Goal: Transaction & Acquisition: Purchase product/service

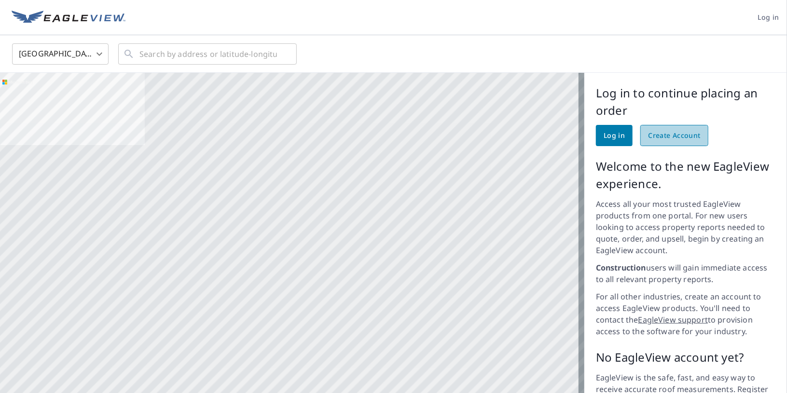
click at [658, 131] on span "Create Account" at bounding box center [674, 136] width 53 height 12
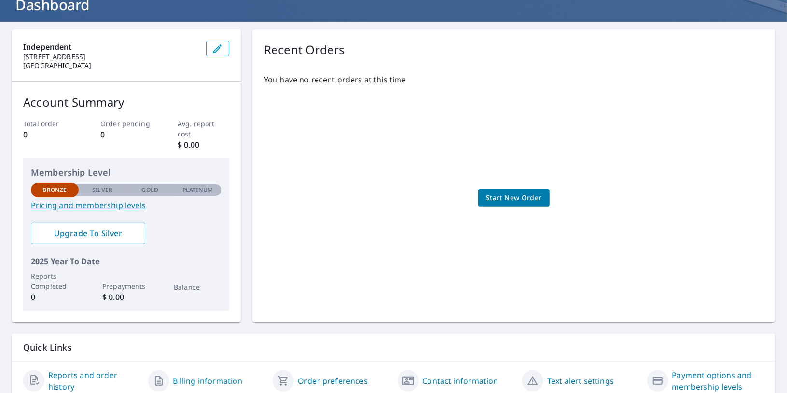
scroll to position [68, 0]
click at [471, 199] on div "You have no recent orders at this time Start New Order" at bounding box center [514, 188] width 500 height 245
click at [487, 197] on span "Start New Order" at bounding box center [514, 198] width 56 height 12
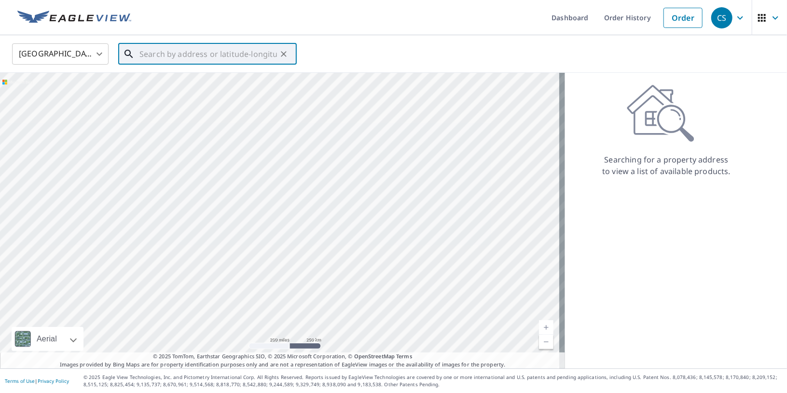
click at [194, 50] on input "text" at bounding box center [207, 54] width 137 height 27
paste input "JKJL M NLOPQNORPSTUVWW"
type input "JKJL M NLOPQNORPSTUVWW"
click at [194, 56] on input "text" at bounding box center [207, 54] width 137 height 27
paste input "JKJL M NLOPQNORPSTUVWW"
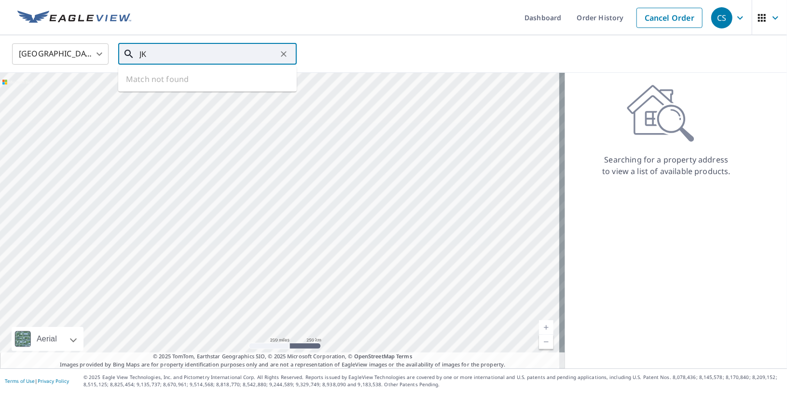
type input "J"
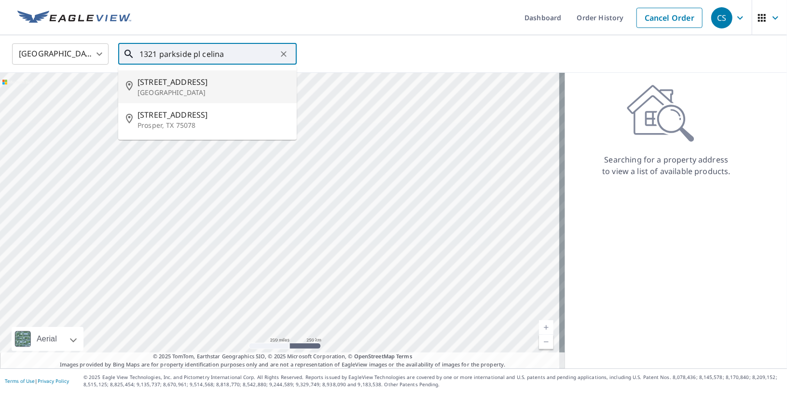
click at [195, 89] on p "[GEOGRAPHIC_DATA]" at bounding box center [212, 93] width 151 height 10
type input "[STREET_ADDRESS]"
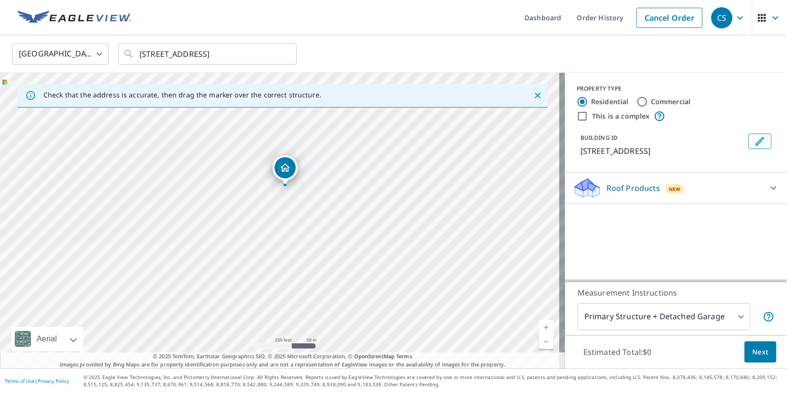
drag, startPoint x: 294, startPoint y: 219, endPoint x: 299, endPoint y: 185, distance: 34.6
click at [299, 185] on div "[STREET_ADDRESS]" at bounding box center [282, 221] width 565 height 296
click at [694, 183] on div "Roof Products New" at bounding box center [666, 188] width 189 height 23
click at [693, 184] on div "Roof Products New" at bounding box center [669, 188] width 195 height 23
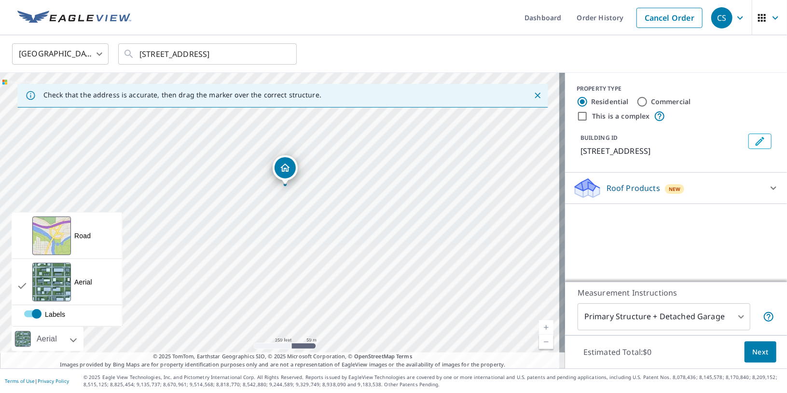
click at [62, 338] on div at bounding box center [63, 339] width 6 height 24
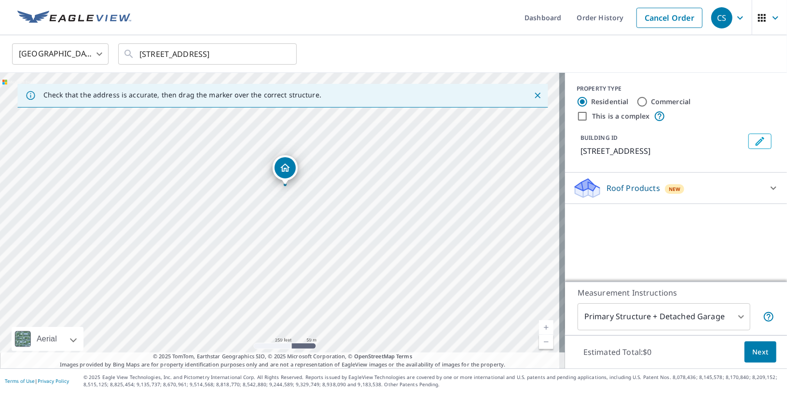
click at [650, 311] on body "CS CS Dashboard Order History Cancel Order CS United States [GEOGRAPHIC_DATA] ​…" at bounding box center [393, 196] width 787 height 393
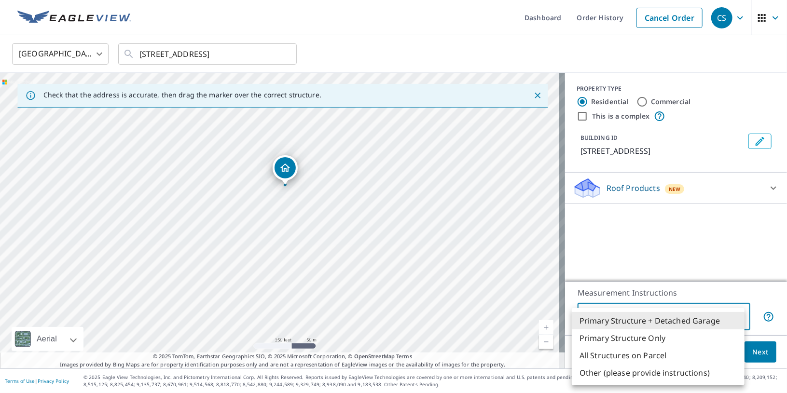
click at [640, 335] on li "Primary Structure Only" at bounding box center [657, 337] width 173 height 17
type input "2"
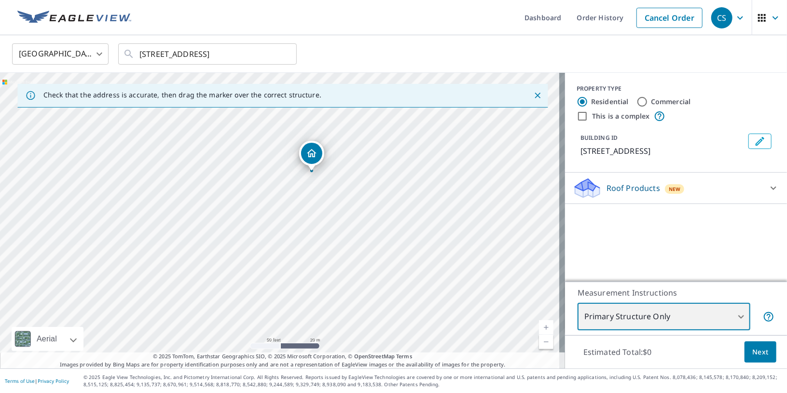
drag, startPoint x: 278, startPoint y: 224, endPoint x: 264, endPoint y: 159, distance: 66.5
click at [264, 159] on div "[STREET_ADDRESS]" at bounding box center [282, 221] width 565 height 296
click at [674, 196] on div "Roof Products New" at bounding box center [666, 188] width 189 height 23
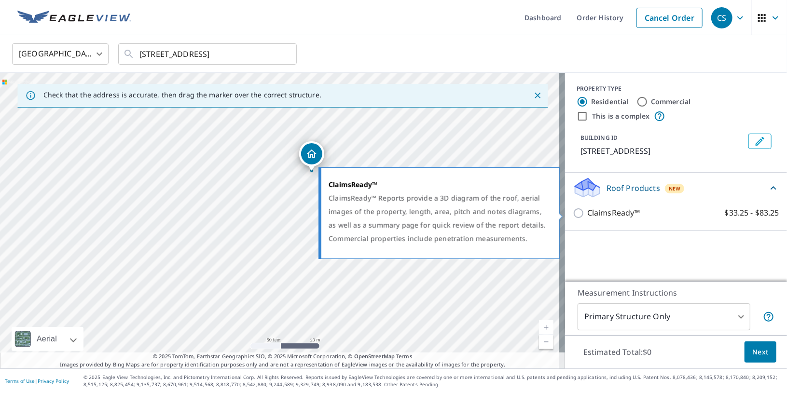
click at [573, 213] on input "ClaimsReady™ $33.25 - $83.25" at bounding box center [579, 213] width 14 height 12
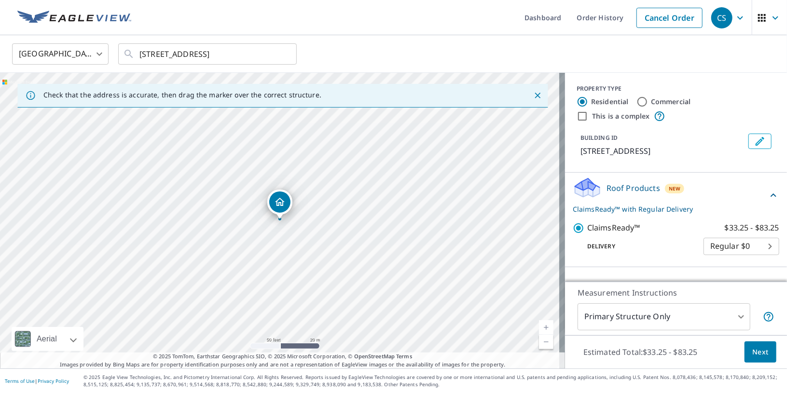
click at [747, 245] on body "CS CS Dashboard Order History Cancel Order CS United States [GEOGRAPHIC_DATA] ​…" at bounding box center [393, 196] width 787 height 393
click at [745, 245] on li "Regular $0" at bounding box center [735, 246] width 76 height 17
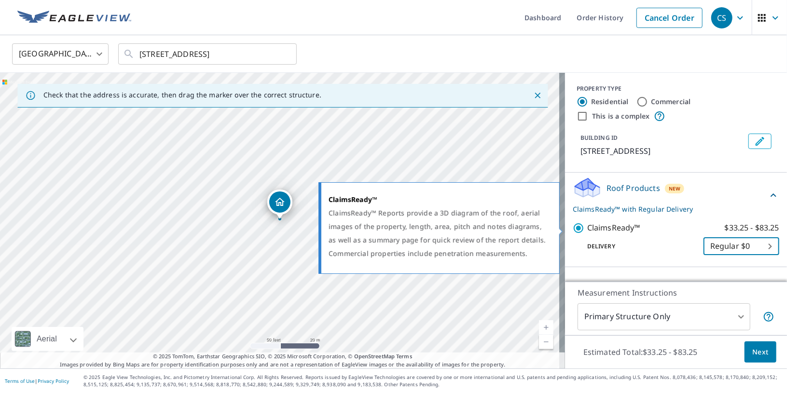
click at [656, 222] on label "ClaimsReady™ $33.25 - $83.25" at bounding box center [683, 228] width 192 height 12
click at [587, 222] on input "ClaimsReady™ $33.25 - $83.25" at bounding box center [579, 228] width 14 height 12
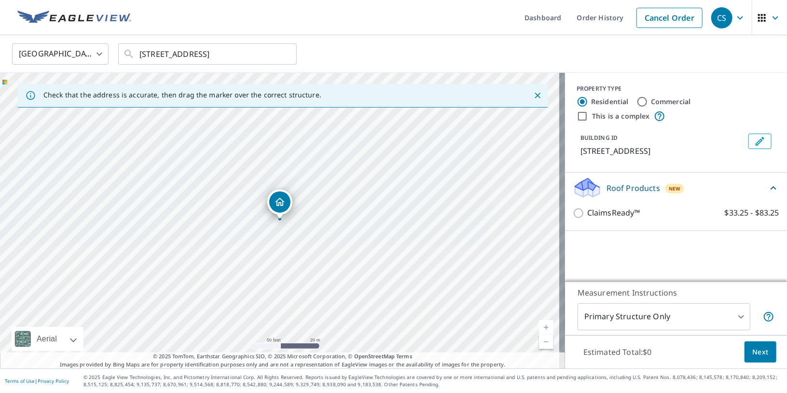
click at [641, 216] on label "ClaimsReady™ $33.25 - $83.25" at bounding box center [683, 213] width 192 height 12
click at [587, 216] on input "ClaimsReady™ $33.25 - $83.25" at bounding box center [579, 213] width 14 height 12
checkbox input "true"
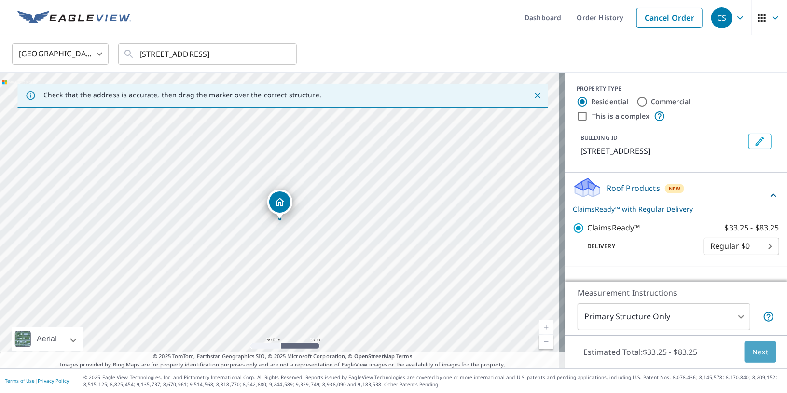
click at [752, 352] on span "Next" at bounding box center [760, 352] width 16 height 12
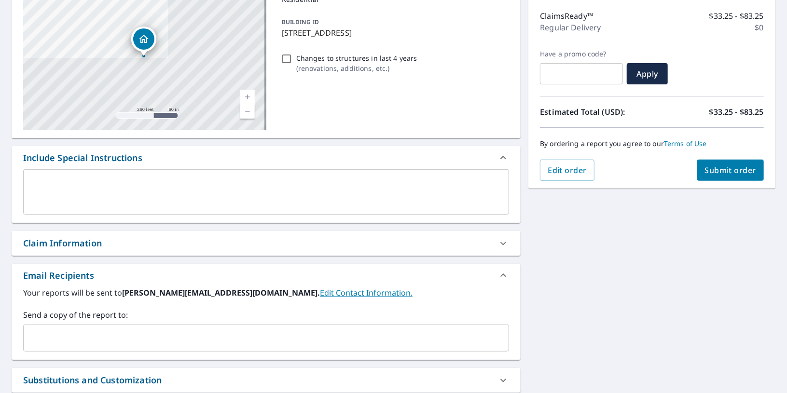
scroll to position [154, 0]
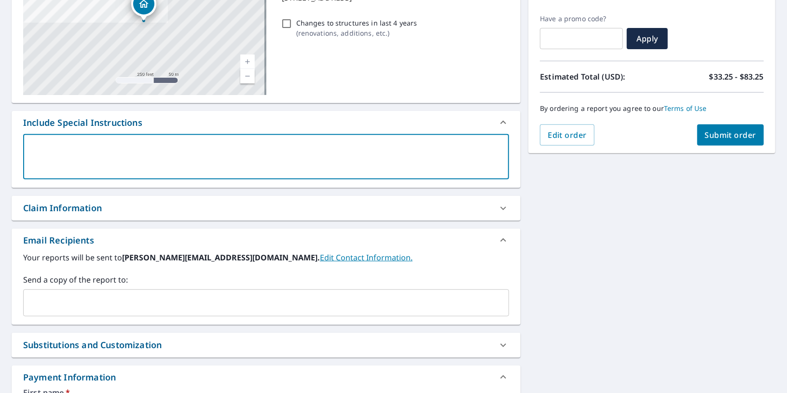
click at [154, 155] on textarea at bounding box center [266, 156] width 472 height 27
type textarea "I"
type textarea "x"
type textarea "I"
type textarea "x"
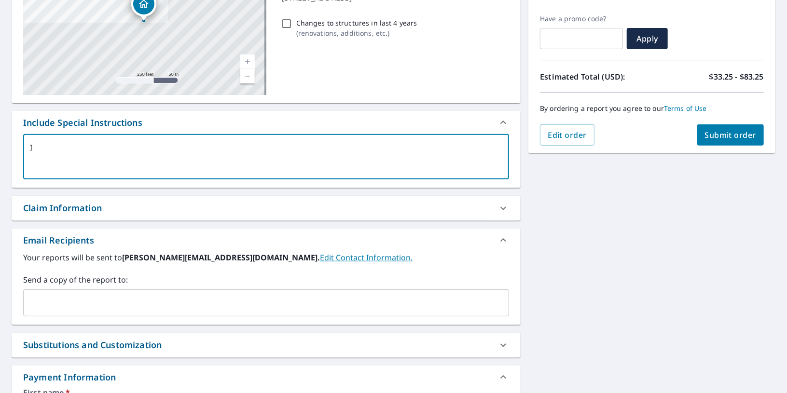
type textarea "I n"
type textarea "x"
type textarea "I ne"
type textarea "x"
type textarea "I nee"
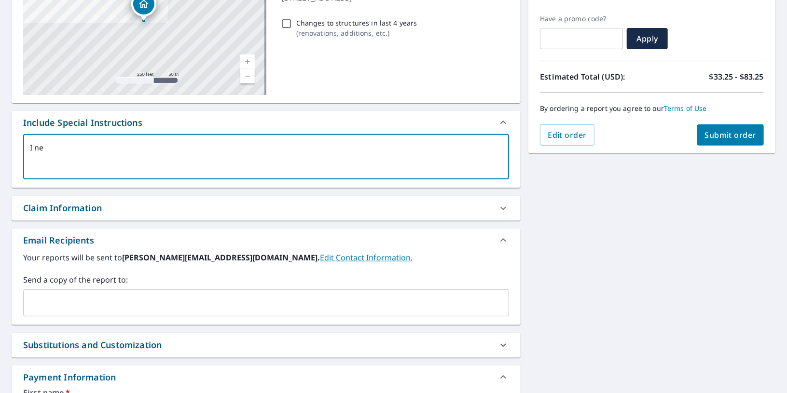
type textarea "x"
type textarea "I need"
type textarea "x"
type textarea "I need"
type textarea "x"
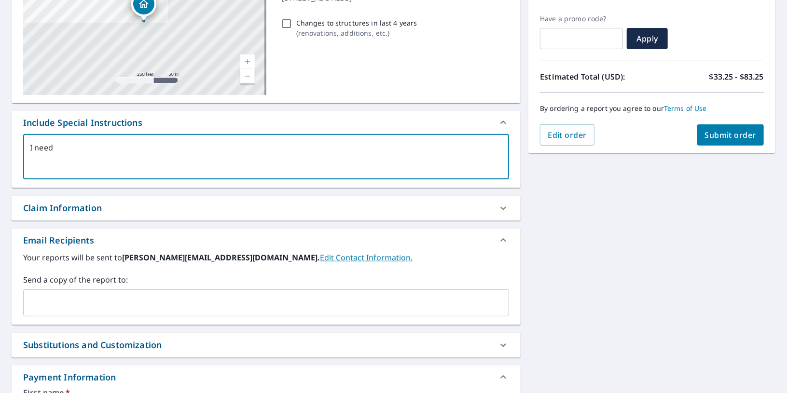
type textarea "I need r"
type textarea "x"
type textarea "I need ro"
type textarea "x"
type textarea "I need roo"
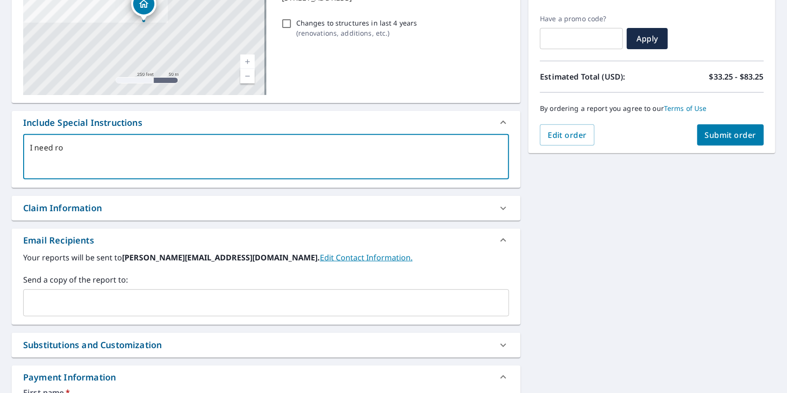
type textarea "x"
type textarea "I need roof"
type textarea "x"
type textarea "I need roof"
type textarea "x"
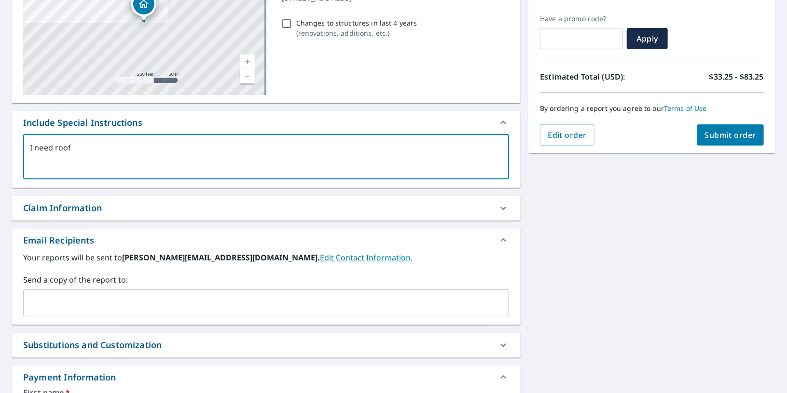
type textarea "I need roof m"
type textarea "x"
type textarea "I need roof me"
type textarea "x"
type textarea "I need roof mea"
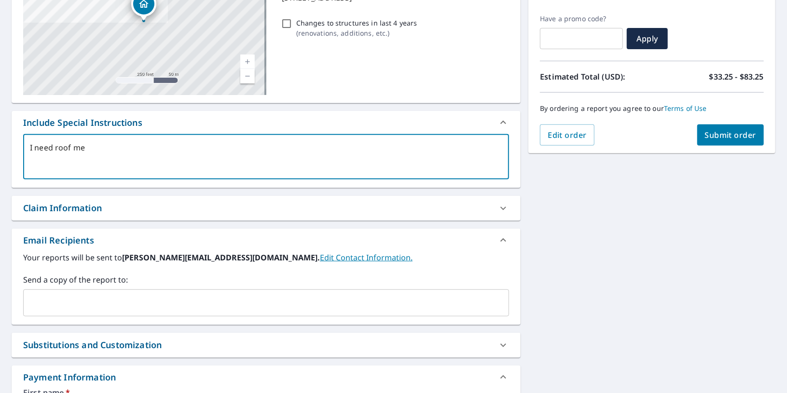
type textarea "x"
type textarea "I need roof meas"
type textarea "x"
type textarea "I need roof measu"
type textarea "x"
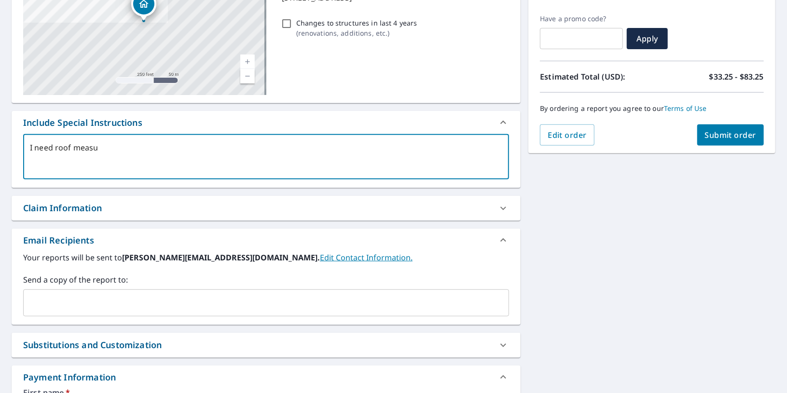
type textarea "I need roof measur"
type textarea "x"
type textarea "I need roof measure"
type textarea "x"
type textarea "I need roof measurem"
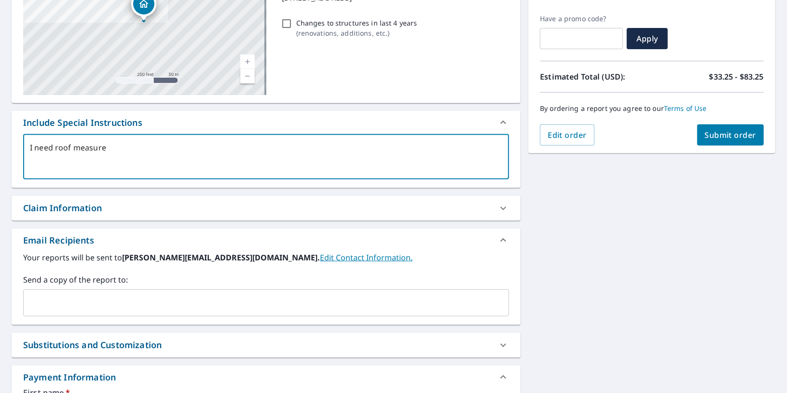
type textarea "x"
type textarea "I need roof measureme"
type textarea "x"
type textarea "I need roof measuremen"
type textarea "x"
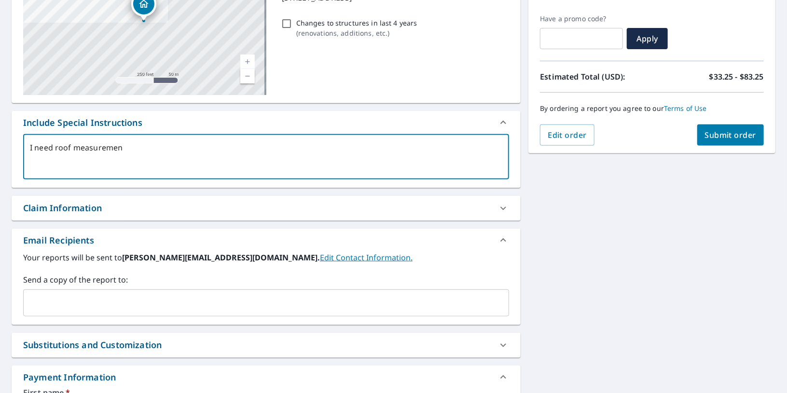
type textarea "I need roof measurement"
type textarea "x"
type textarea "I need roof measurements"
type textarea "x"
type textarea "I need roof measurements"
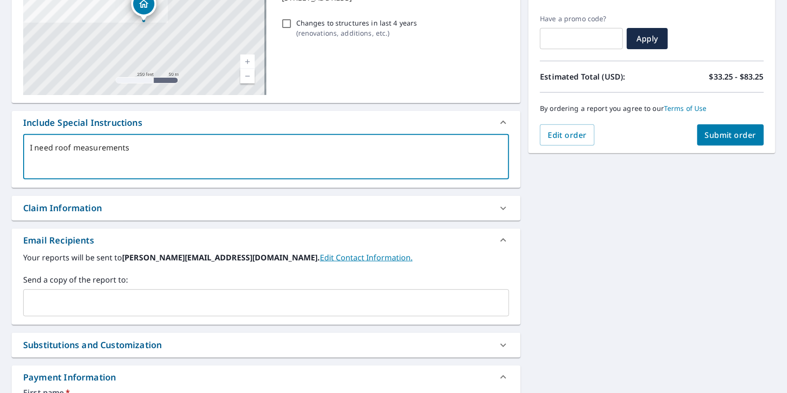
type textarea "x"
type textarea "I need roof measurements w"
type textarea "x"
type textarea "I need roof measurements wi"
type textarea "x"
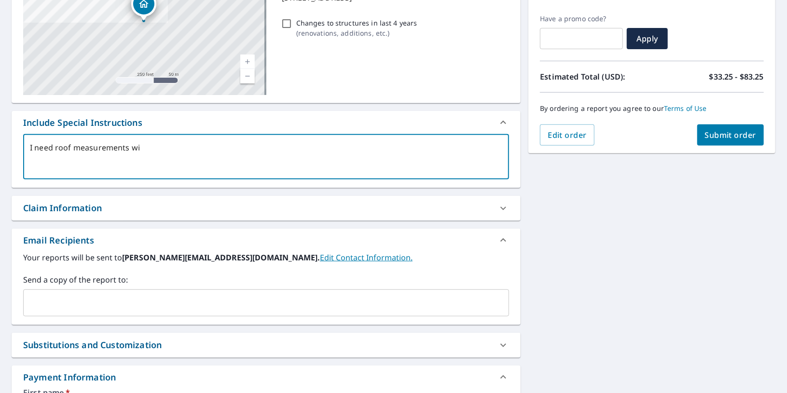
type textarea "I need roof measurements wit"
type textarea "x"
type textarea "I need roof measurements with"
type textarea "x"
type textarea "I need roof measurements with"
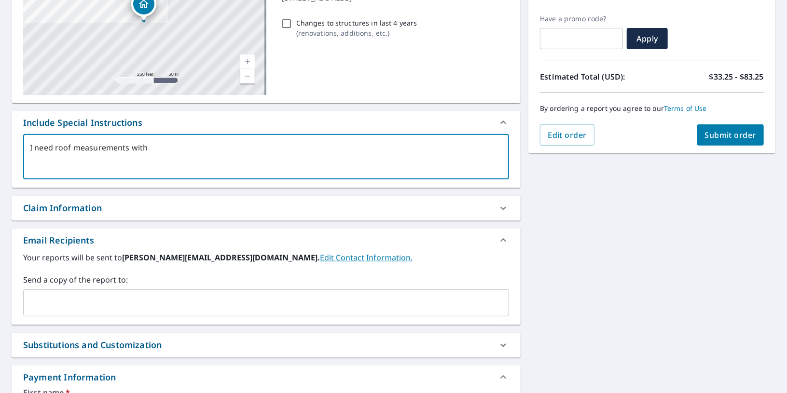
type textarea "x"
type textarea "I need roof measurements with r"
type textarea "x"
type textarea "I need roof measurements with ri"
type textarea "x"
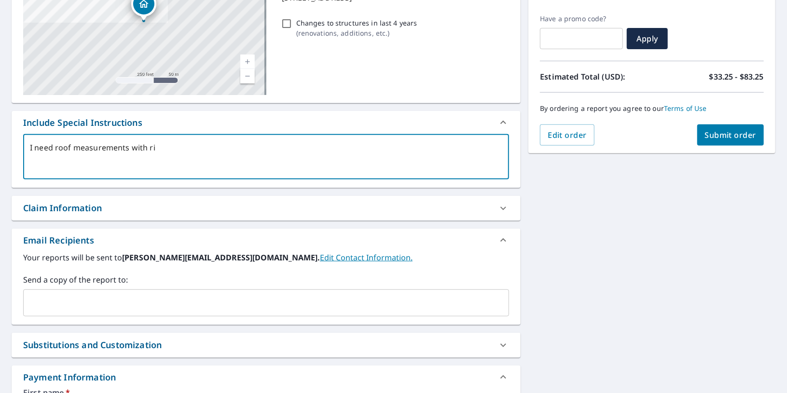
type textarea "I need roof measurements with rid"
type textarea "x"
type textarea "I need roof measurements with ridg"
type textarea "x"
type textarea "I need roof measurements with ridg"
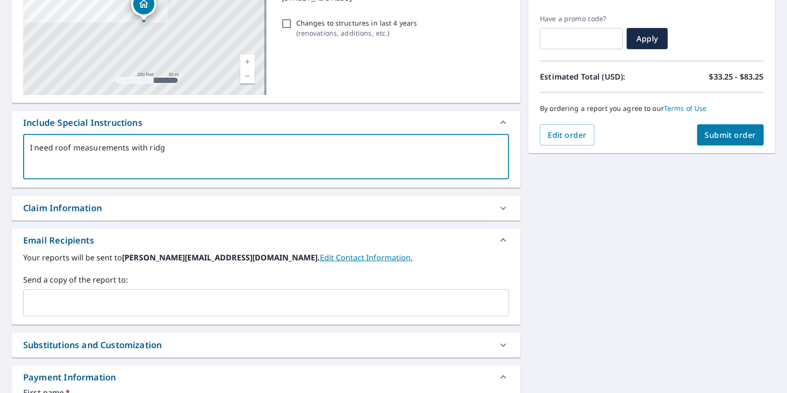
type textarea "x"
type textarea "I need roof measurements with ridg e"
type textarea "x"
type textarea "I need roof measurements with ridg"
type textarea "x"
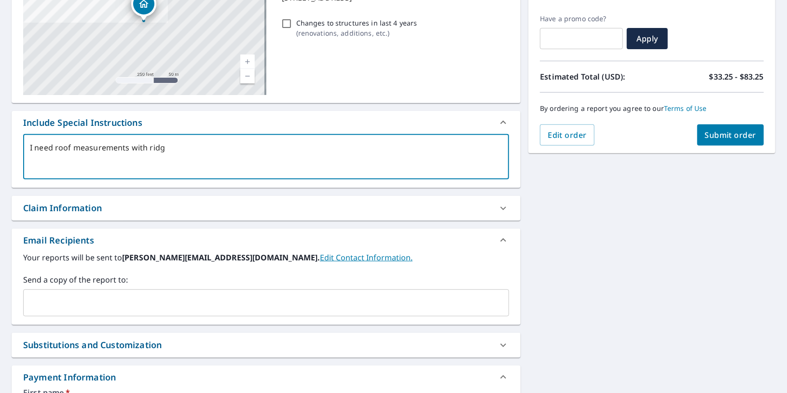
type textarea "I need roof measurements with ridg"
type textarea "x"
type textarea "I need roof measurements with ridge"
type textarea "x"
type textarea "I need roof measurements with ridge"
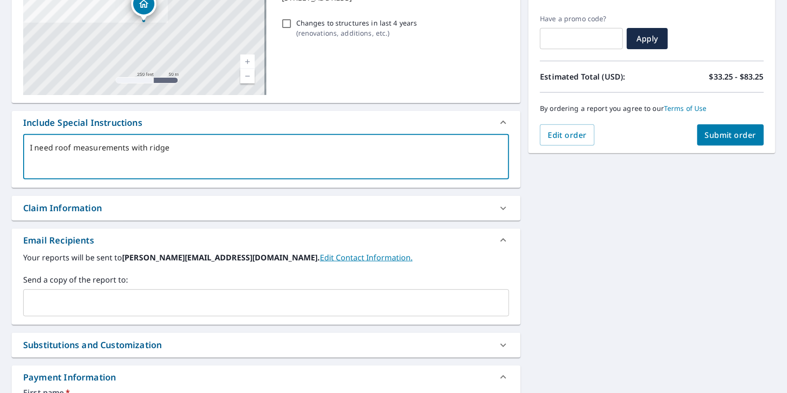
type textarea "x"
type textarea "I need roof measurements with ridge v"
type textarea "x"
type textarea "I need roof measurements with ridge va"
type textarea "x"
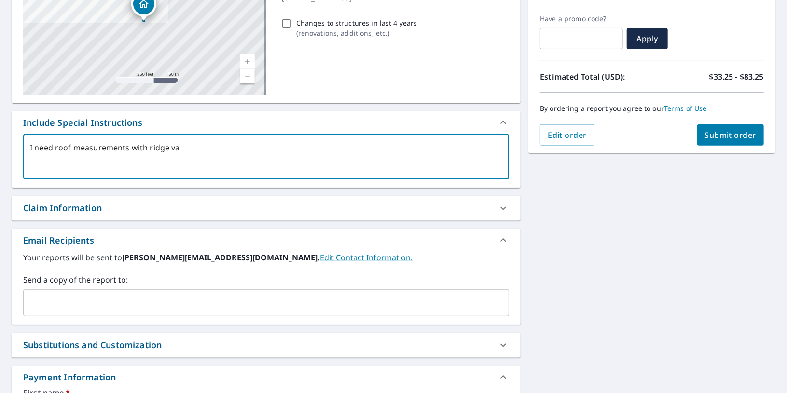
type textarea "I need roof measurements with ridge val"
type textarea "x"
type textarea "I need roof measurements with ridge vall"
type textarea "x"
type textarea "I need roof measurements with ridge [PERSON_NAME]"
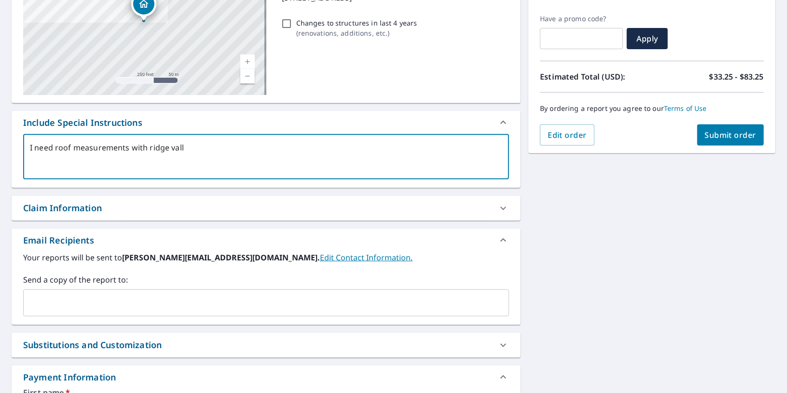
type textarea "x"
type textarea "I need roof measurements with [GEOGRAPHIC_DATA]"
type textarea "x"
type textarea "I need roof measurements with [GEOGRAPHIC_DATA]"
type textarea "x"
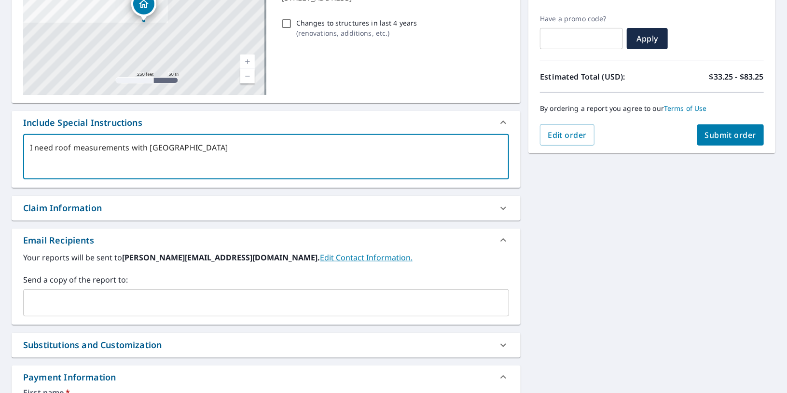
type textarea "I need roof measurements with [GEOGRAPHIC_DATA]"
type textarea "x"
type textarea "I need roof measurements with ridge, valley"
type textarea "x"
type textarea "I need roof measurements with ridge, valley,"
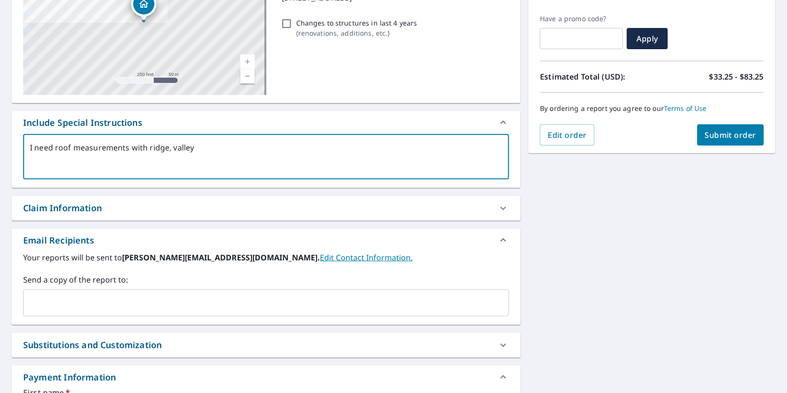
type textarea "x"
type textarea "I need roof measurements with ridge, valley,"
type textarea "x"
type textarea "I need roof measurements with ridge, valley,"
type textarea "x"
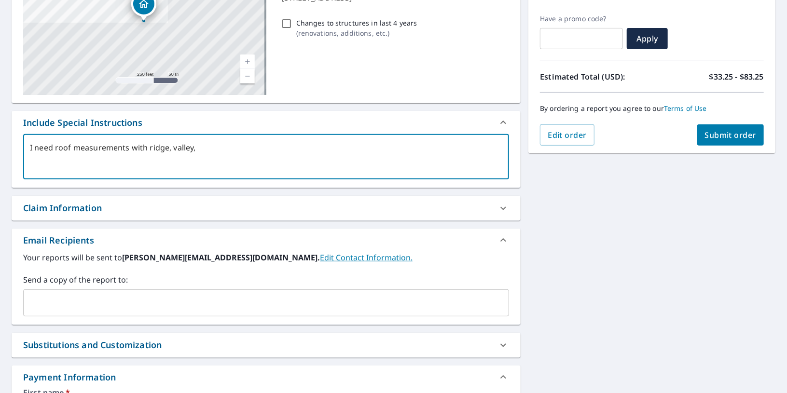
type textarea "I need roof measurements with ridge, valley"
type textarea "x"
type textarea "I need roof measurements with ridge, valley"
type textarea "x"
type textarea "I need roof measurements with ridge, valley a"
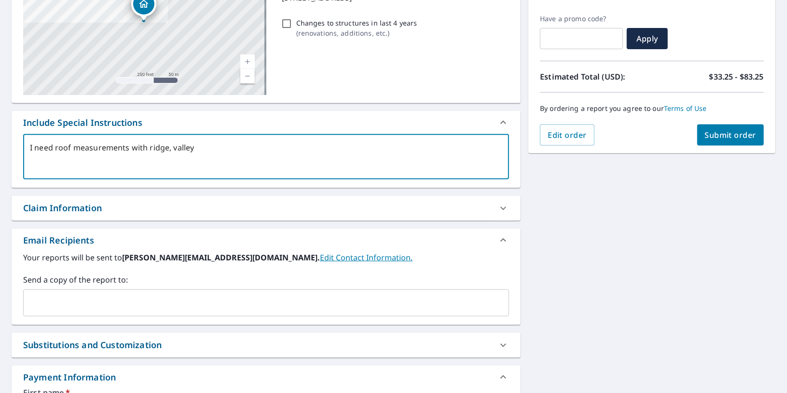
type textarea "x"
type textarea "I need roof measurements with ridge, valley an"
type textarea "x"
type textarea "I need roof measurements with ridge, valley and"
type textarea "x"
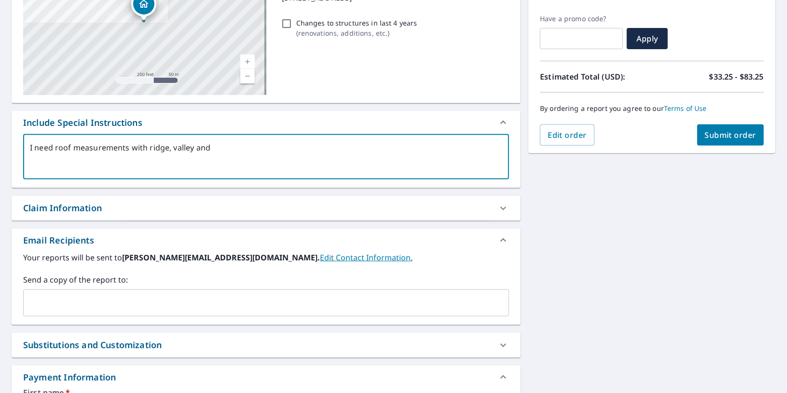
type textarea "I need roof measurements with ridge, valley and"
type textarea "x"
type textarea "I need roof measurements with ridge, valley and w"
type textarea "x"
type textarea "I need roof measurements with ridge, valley and [GEOGRAPHIC_DATA]"
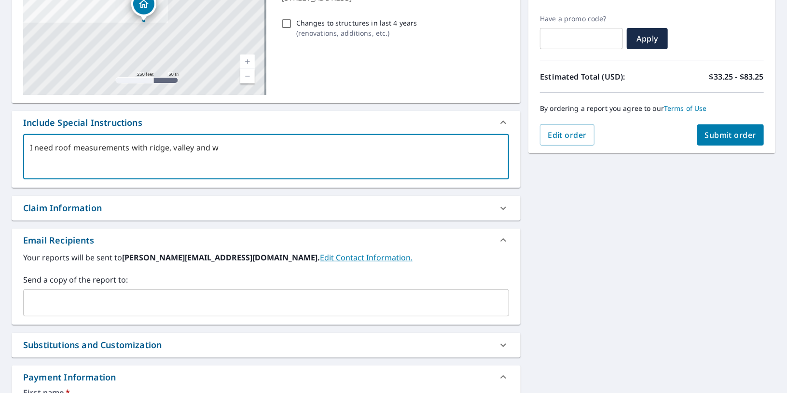
type textarea "x"
type textarea "I need roof measurements with ridge, valley and was"
type textarea "x"
type textarea "I need roof measurements with ridge, valley and wast"
type textarea "x"
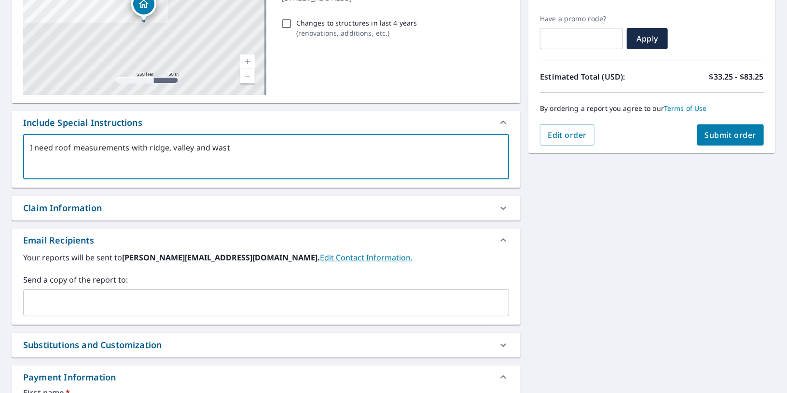
type textarea "I need roof measurements with ridge, valley and waste"
type textarea "x"
type textarea "I need roof measurements with ridge, valley and waste"
type textarea "x"
type textarea "I need roof measurements with ridge, valley and waste c"
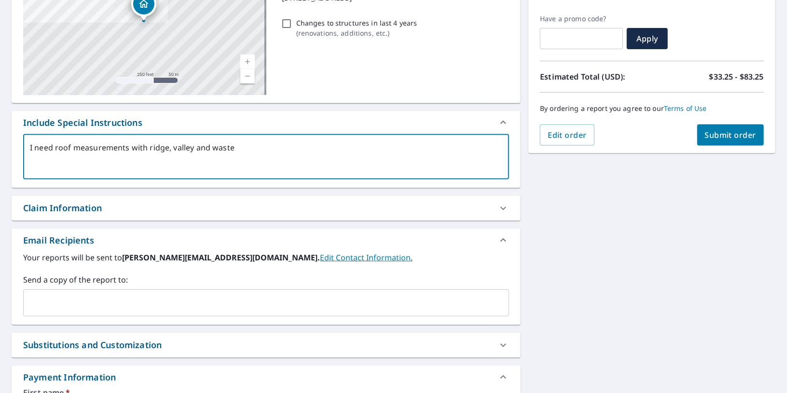
type textarea "x"
type textarea "I need roof measurements with ridge, valley and waste ca"
type textarea "x"
type textarea "I need roof measurements with ridge, valley and waste cal"
type textarea "x"
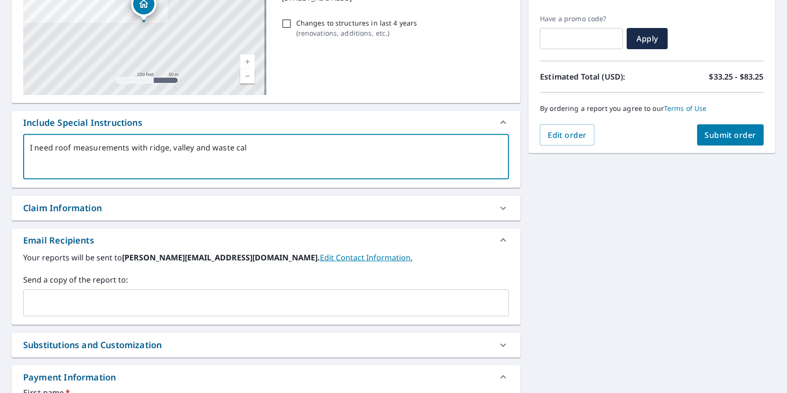
type textarea "I need roof measurements with ridge, valley and waste calc"
type textarea "x"
type textarea "I need roof measurements with ridge, valley and waste calcu"
type textarea "x"
type textarea "I need roof measurements with ridge, valley and waste calcul"
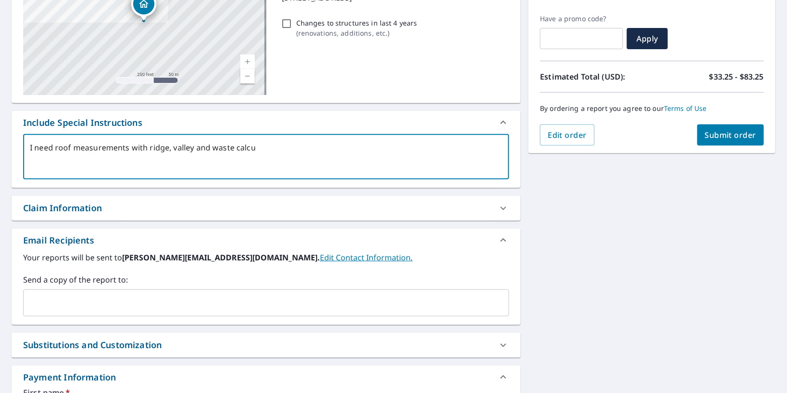
type textarea "x"
type textarea "I need roof measurements with ridge, valley and waste calcula"
type textarea "x"
type textarea "I need roof measurements with ridge, valley and waste calculat"
type textarea "x"
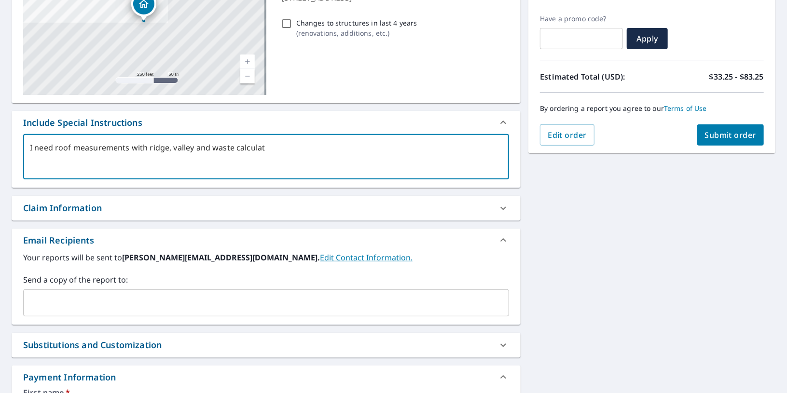
type textarea "I need roof measurements with ridge, valley and waste calculati"
type textarea "x"
type textarea "I need roof measurements with ridge, valley and waste calculatio"
type textarea "x"
type textarea "I need roof measurements with ridge, valley and waste calculation"
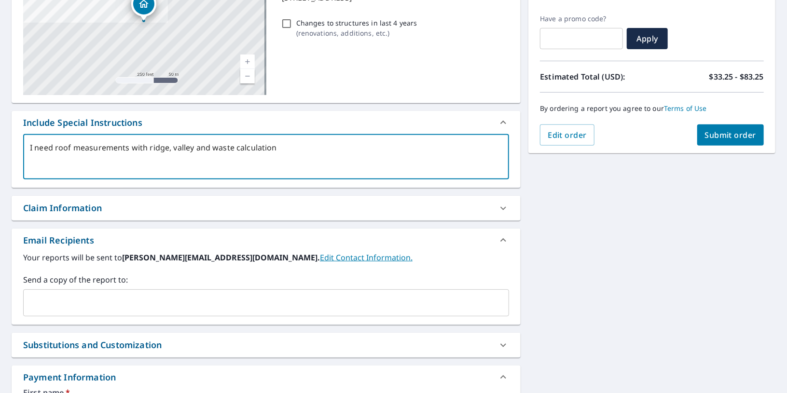
type textarea "x"
type textarea "I need roof measurements with ridge, valley and waste calculation"
type textarea "x"
type textarea "I need roof measurements with ridge, valley and waste calculation"
type textarea "x"
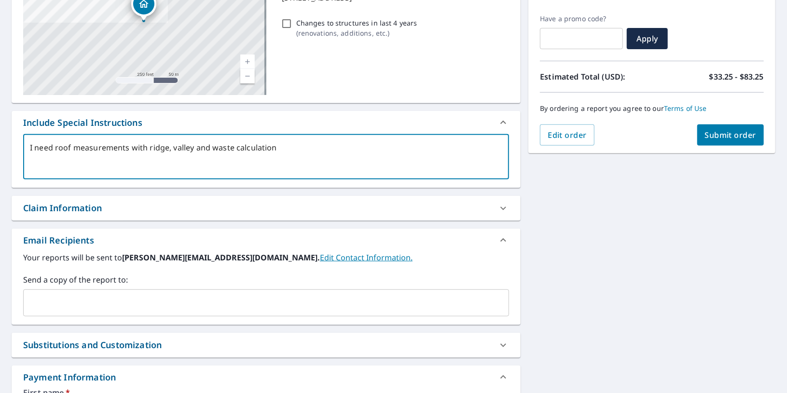
type textarea "I need roof measurements with ridge, valley and waste calculation."
type textarea "x"
type textarea "I need roof measurements with ridge, valley and waste calculation."
type textarea "x"
type textarea "I need roof measurements with ridge, valley and waste calculation."
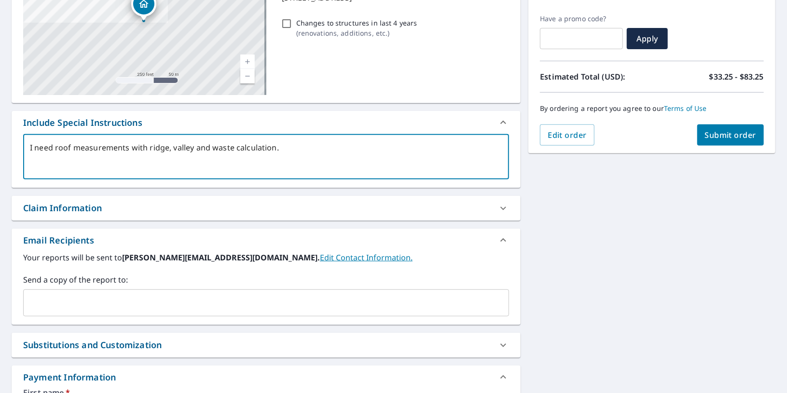
type textarea "x"
type textarea "I need roof measurements with ridge, valley and waste calculation"
type textarea "x"
type textarea "I need roof measurements with ridge, valley and waste calculations"
type textarea "x"
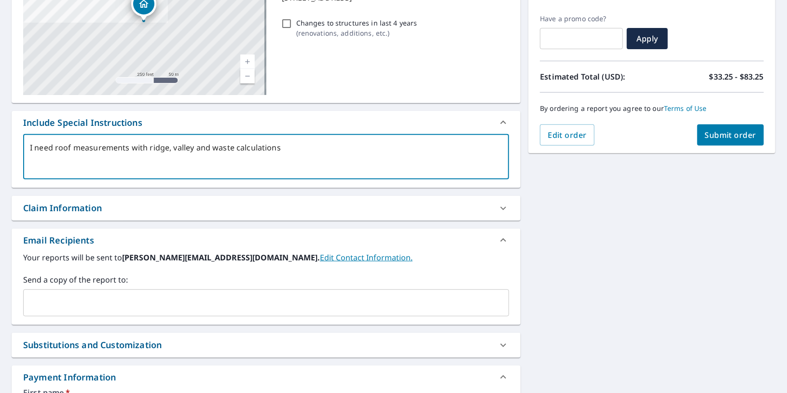
type textarea "I need roof measurements with ridge, valley and waste calculations"
type textarea "x"
type textarea "I need roof measurements with ridge, valley and waste calculations"
type textarea "x"
type textarea "I need roof measurements with ridge, valley and waste calculations."
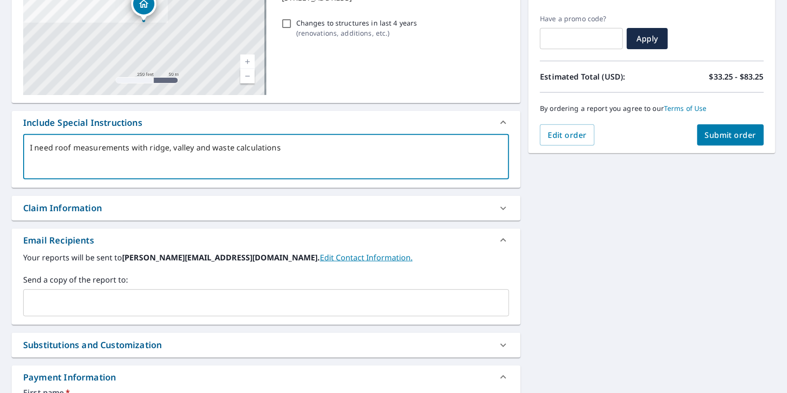
type textarea "x"
type textarea "I need roof measurements with ridge, valley and waste calculations."
type textarea "x"
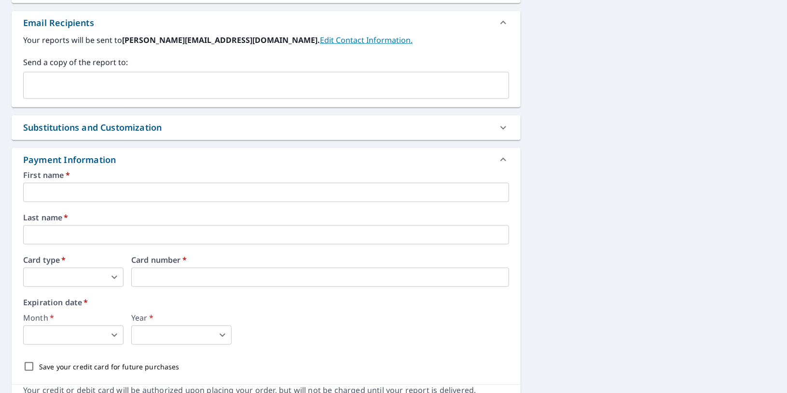
scroll to position [386, 0]
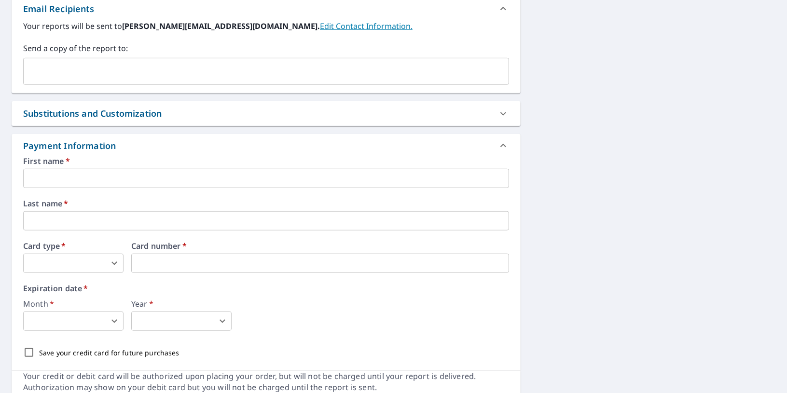
type textarea "I need roof measurements with ridge, valley and waste calculations."
click at [68, 183] on input "text" at bounding box center [266, 178] width 486 height 19
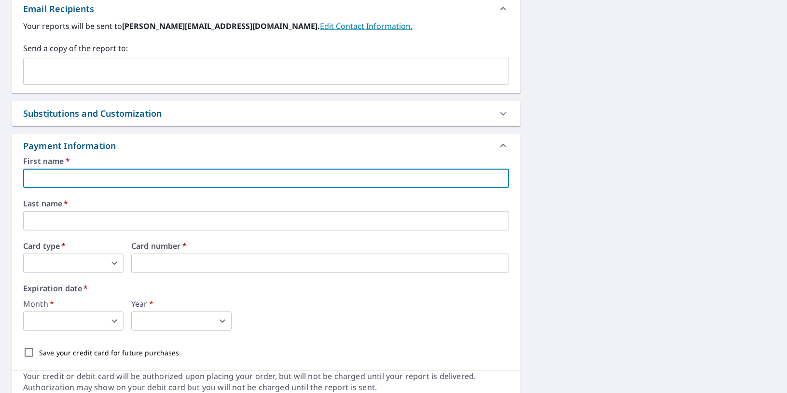
click at [79, 174] on input "text" at bounding box center [266, 178] width 486 height 19
type textarea "x"
type input "C"
type textarea "x"
type input "Co"
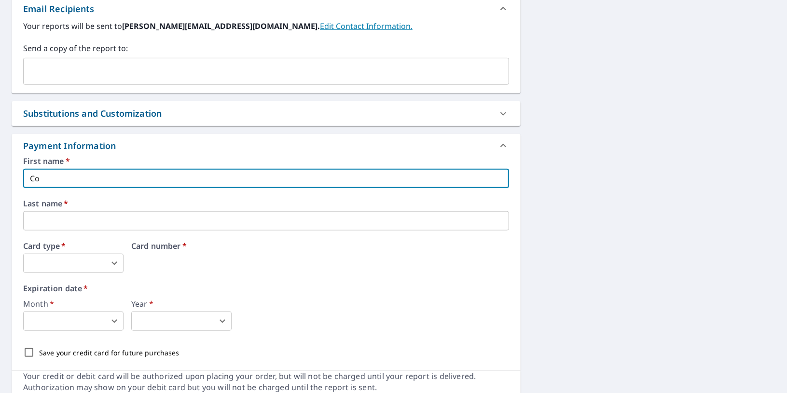
type textarea "x"
type input "Cor"
type textarea "x"
type input "Core"
type textarea "x"
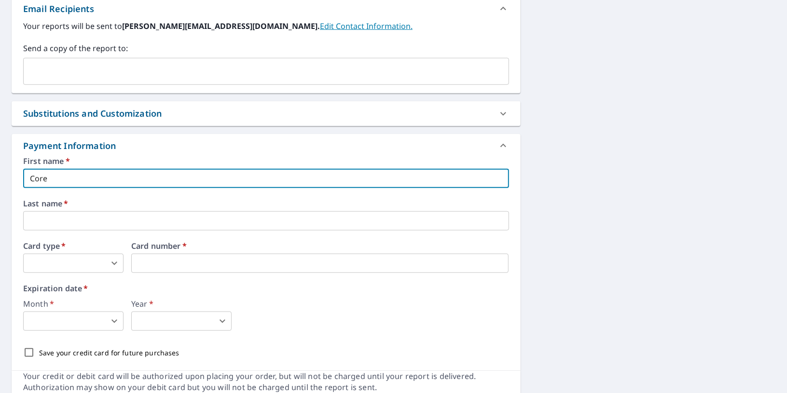
type input "[PERSON_NAME]"
type textarea "x"
type input "[PERSON_NAME]"
type textarea "x"
type input "[PERSON_NAME]"
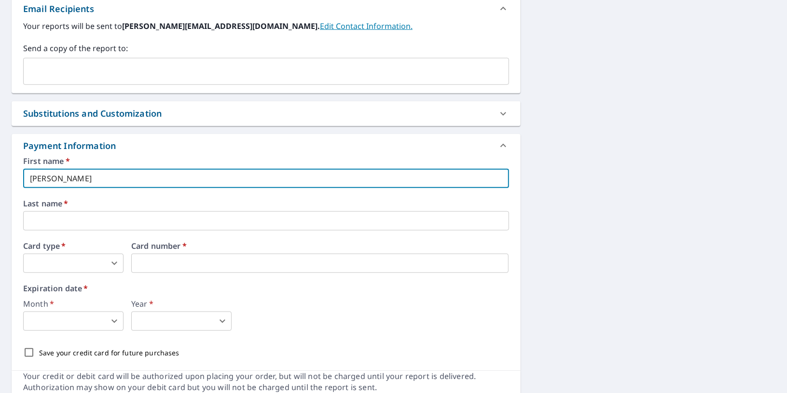
type textarea "x"
type input "[PERSON_NAME]"
type textarea "x"
type input "[PERSON_NAME]"
type textarea "x"
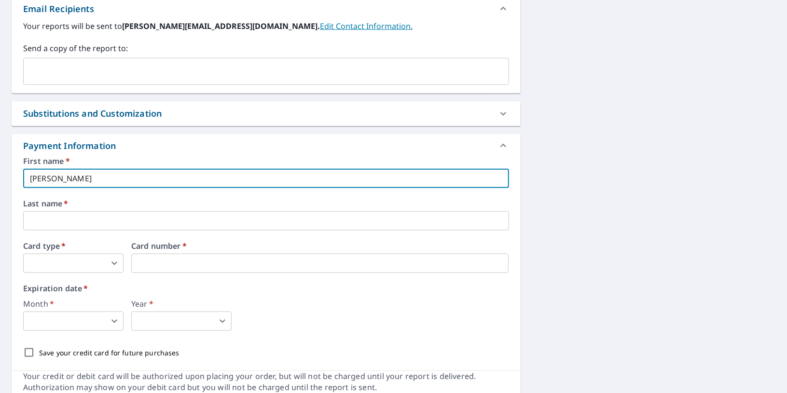
type input "[PERSON_NAME]"
type textarea "x"
type input "[PERSON_NAME]"
click at [23, 217] on input "text" at bounding box center [266, 220] width 486 height 19
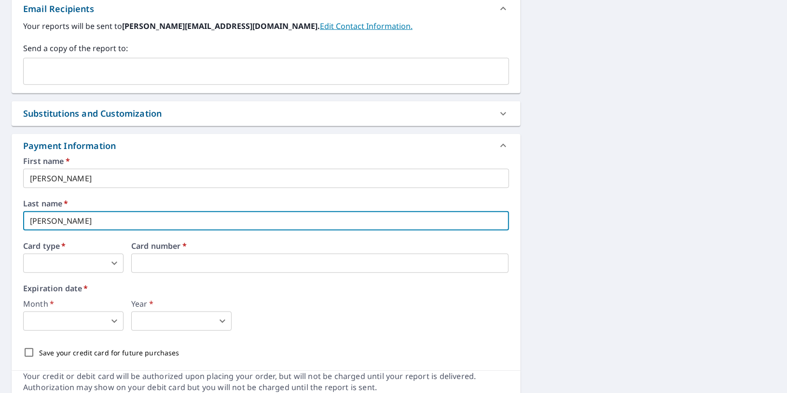
click at [14, 222] on div "First name   * [PERSON_NAME] ​ Last name   * [PERSON_NAME] ​ Card type   * ​ 0 …" at bounding box center [266, 264] width 509 height 214
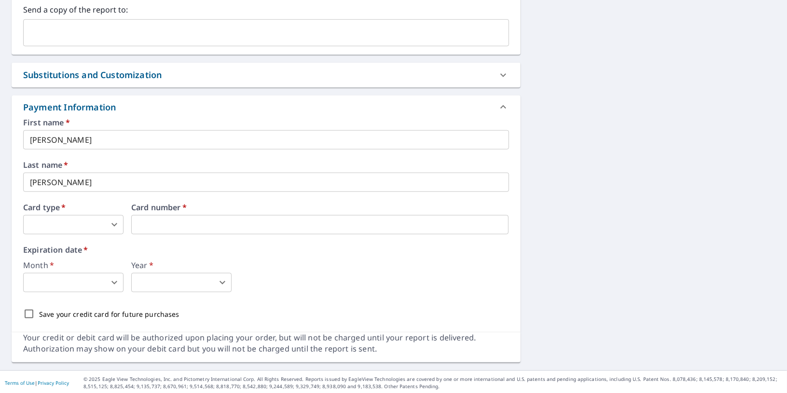
scroll to position [424, 0]
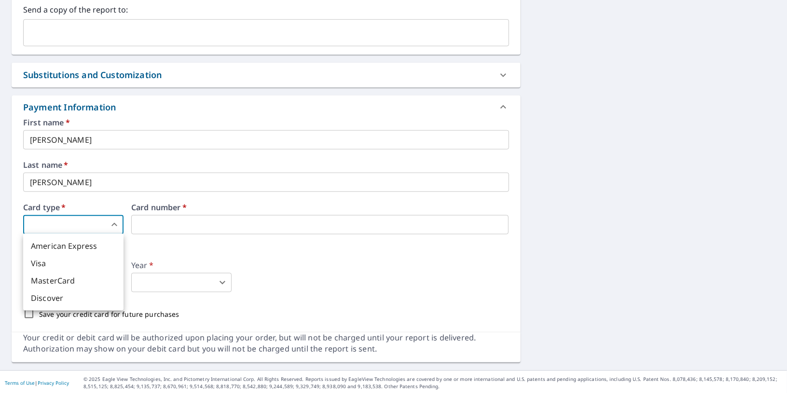
click at [64, 220] on body "CS CS Dashboard Order History Cancel Order CS Dashboard / Finalize Order Finali…" at bounding box center [393, 196] width 787 height 393
click at [67, 264] on li "Visa" at bounding box center [73, 263] width 100 height 17
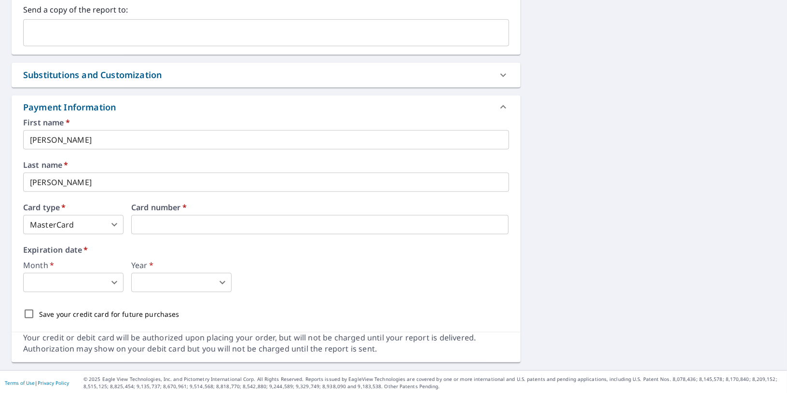
click at [256, 262] on div "Month   * ​ 0 ​ Year   * ​ 0 ​" at bounding box center [266, 276] width 486 height 31
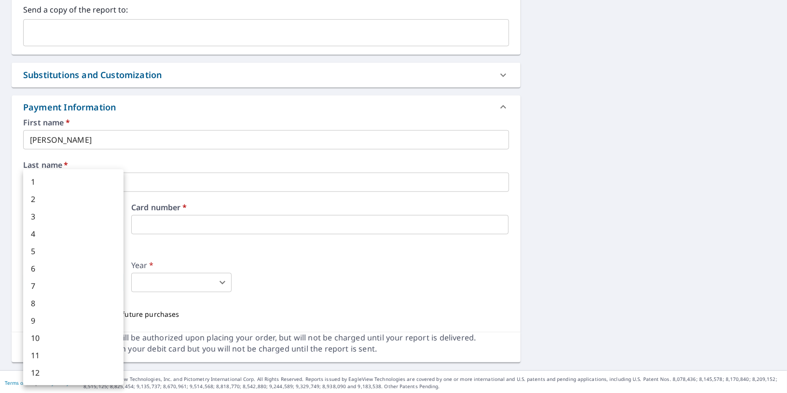
click at [83, 284] on body "CS CS Dashboard Order History Cancel Order CS Dashboard / Finalize Order Finali…" at bounding box center [393, 196] width 787 height 393
click at [83, 284] on li "7" at bounding box center [73, 285] width 100 height 17
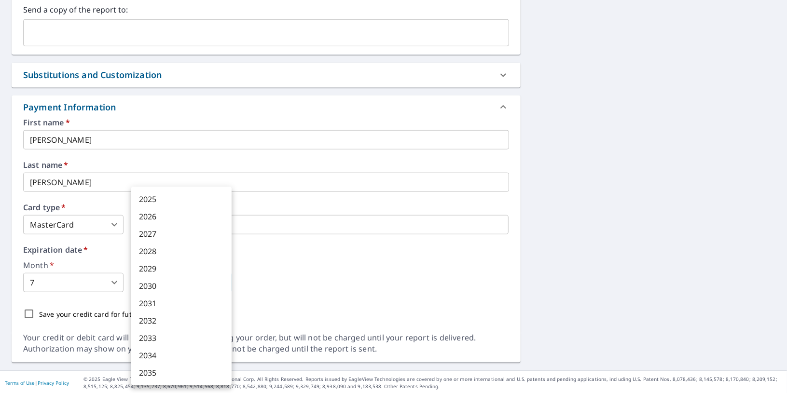
click at [158, 283] on body "CS CS Dashboard Order History Cancel Order CS Dashboard / Finalize Order Finali…" at bounding box center [393, 196] width 787 height 393
click at [163, 287] on li "2030" at bounding box center [181, 285] width 100 height 17
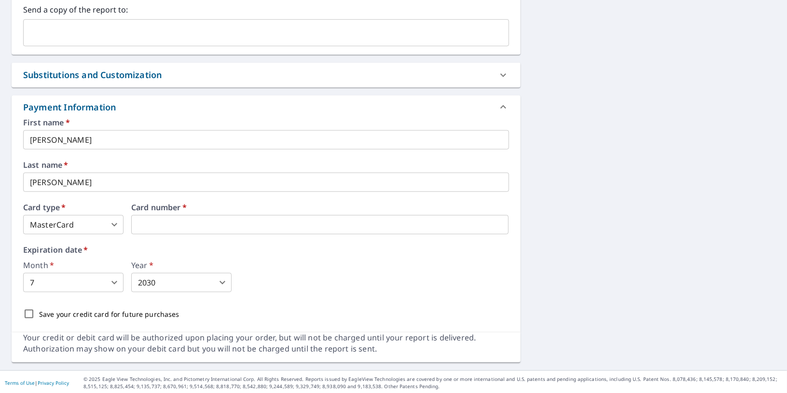
click at [265, 276] on div "Month   * 7 7 ​ Year   * 2030 2030 ​" at bounding box center [266, 276] width 486 height 31
click at [23, 314] on input "Save your credit card for future purchases" at bounding box center [29, 314] width 20 height 20
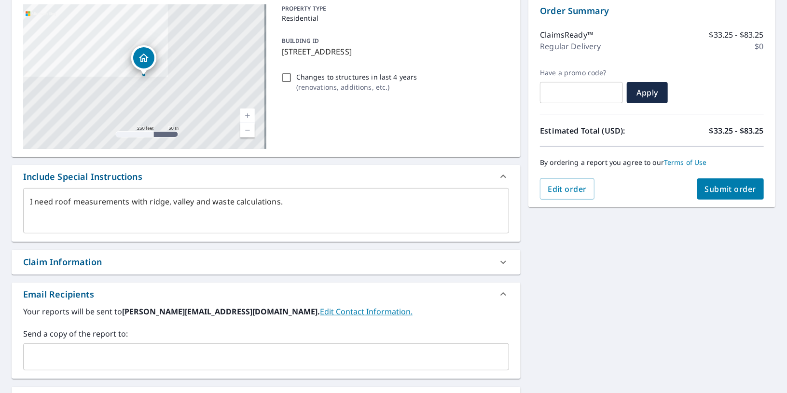
scroll to position [116, 0]
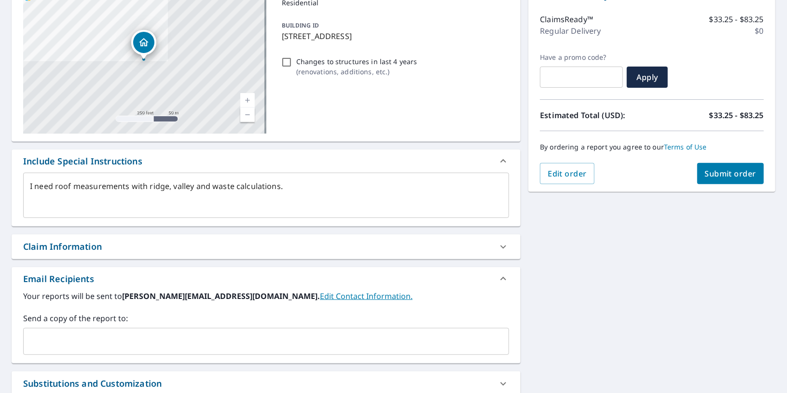
click at [721, 177] on span "Submit order" at bounding box center [731, 173] width 52 height 11
